Goal: Task Accomplishment & Management: Use online tool/utility

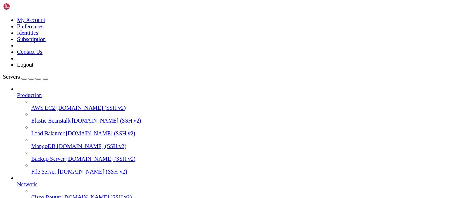
scroll to position [144, 0]
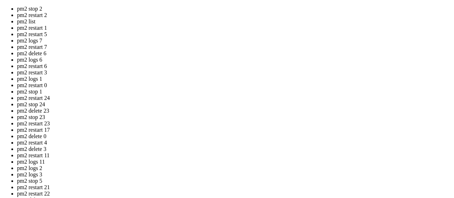
drag, startPoint x: 192, startPoint y: 133, endPoint x: 103, endPoint y: 100, distance: 94.5
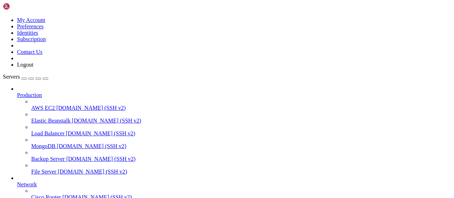
scroll to position [142, 0]
drag, startPoint x: 251, startPoint y: 571, endPoint x: 6, endPoint y: 487, distance: 259.1
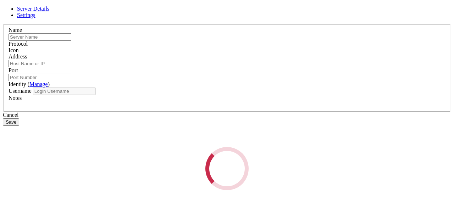
type input "root"
type input "[TECHNICAL_ID]"
type input "22"
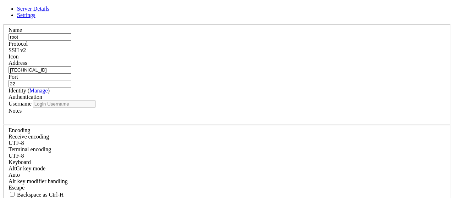
type input "root"
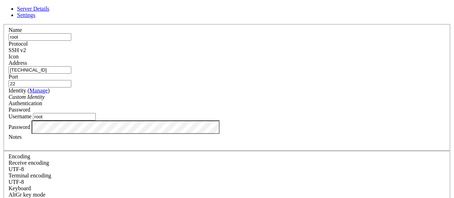
drag, startPoint x: 181, startPoint y: 76, endPoint x: 97, endPoint y: 76, distance: 84.1
click at [71, 74] on input "[TECHNICAL_ID]" at bounding box center [40, 69] width 63 height 7
